Goal: Transaction & Acquisition: Download file/media

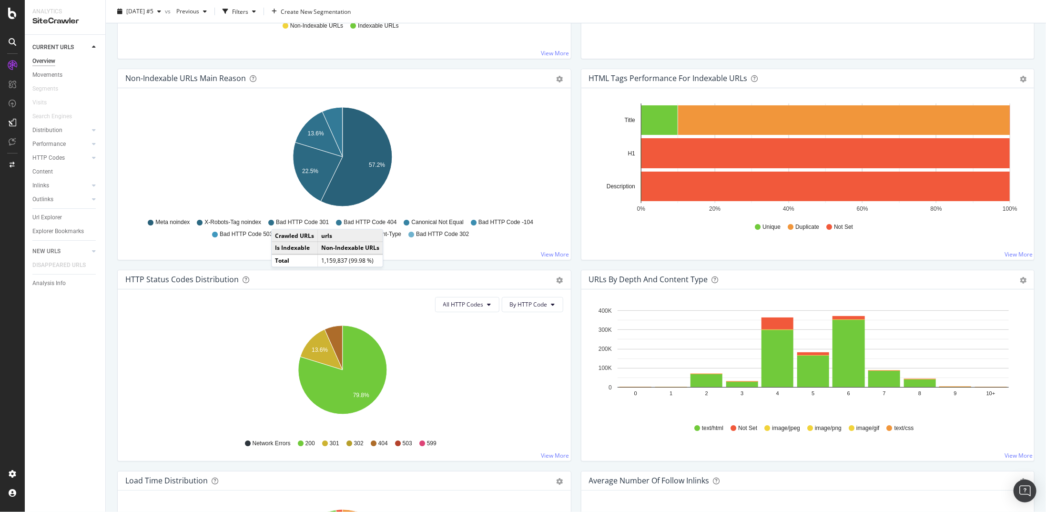
scroll to position [286, 0]
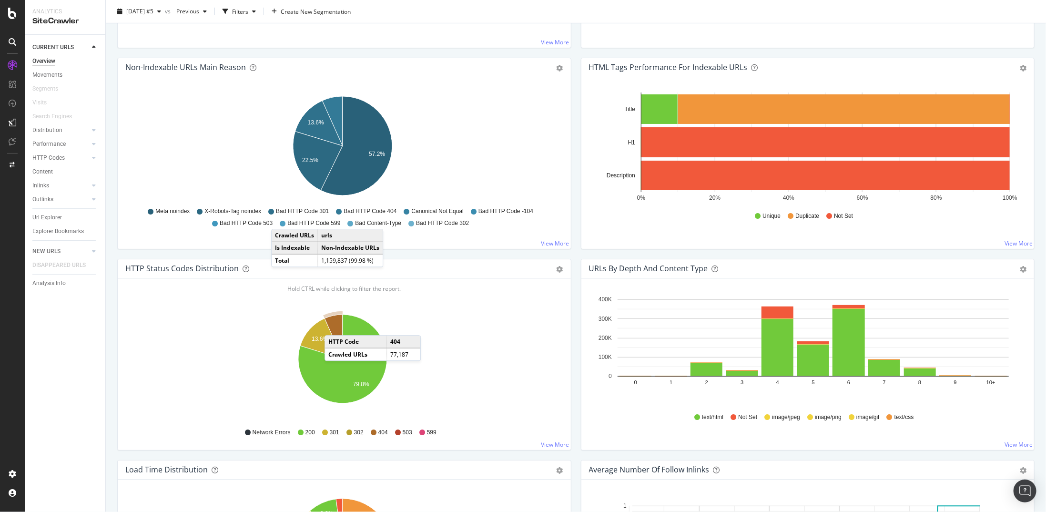
click at [334, 324] on icon "A chart." at bounding box center [334, 337] width 18 height 44
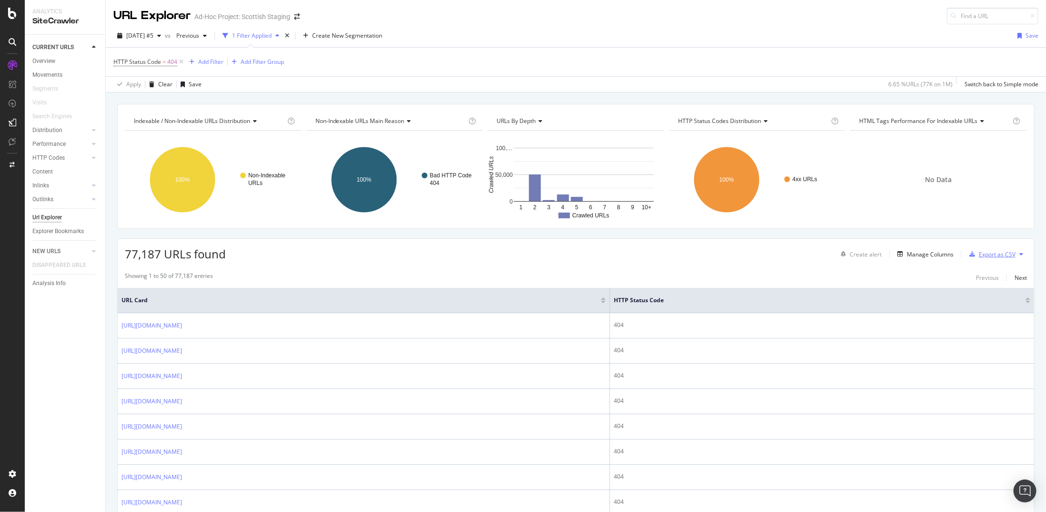
click at [987, 253] on div "Export as CSV" at bounding box center [997, 254] width 37 height 8
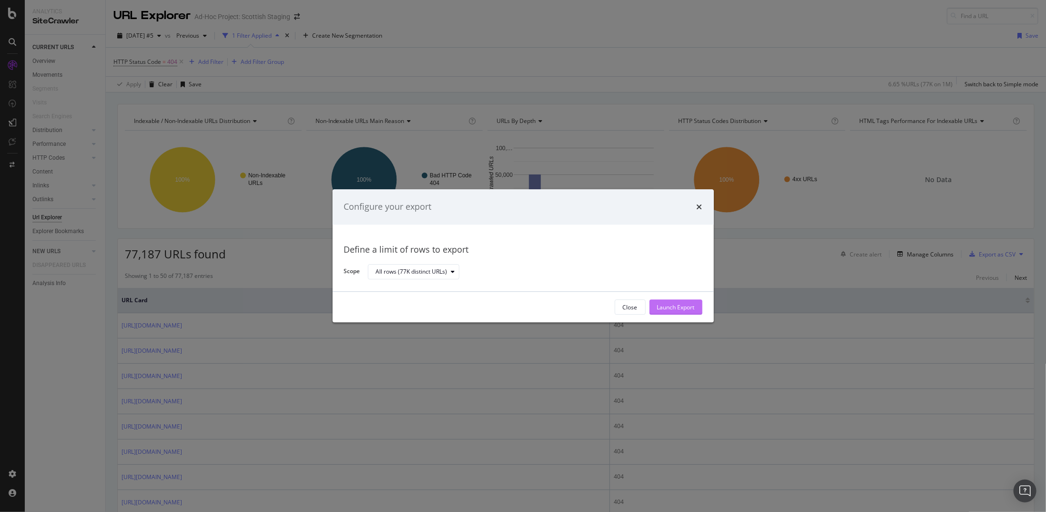
click at [665, 305] on div "Launch Export" at bounding box center [676, 307] width 38 height 8
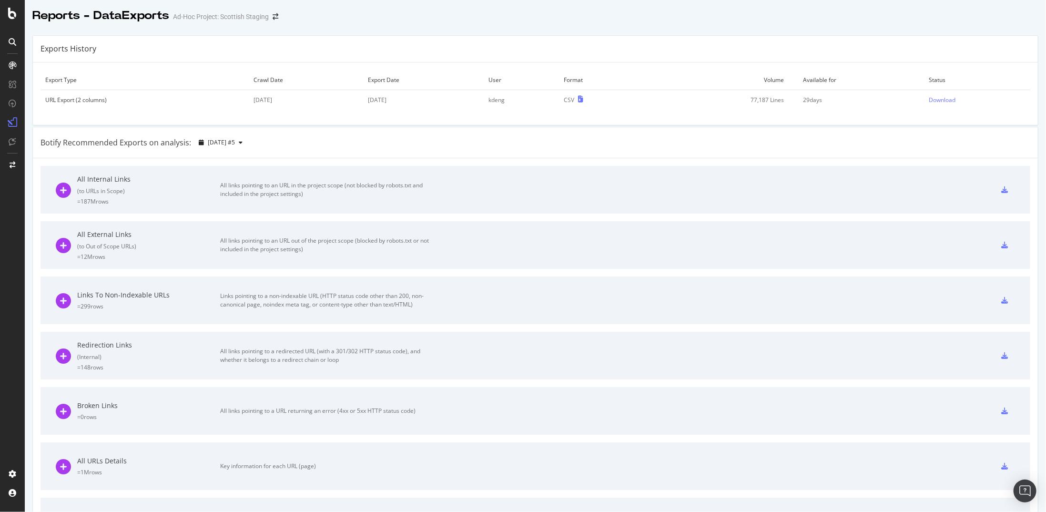
click at [924, 98] on td "Download" at bounding box center [977, 100] width 106 height 20
click at [929, 97] on div "Download" at bounding box center [942, 100] width 27 height 8
